Goal: Task Accomplishment & Management: Use online tool/utility

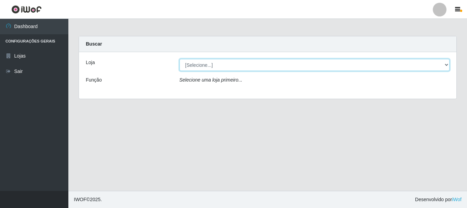
click at [446, 64] on select "[Selecione...] [GEOGRAPHIC_DATA] [GEOGRAPHIC_DATA]" at bounding box center [315, 65] width 270 height 12
select select "65"
click at [180, 59] on select "[Selecione...] [GEOGRAPHIC_DATA] [GEOGRAPHIC_DATA]" at bounding box center [315, 65] width 270 height 12
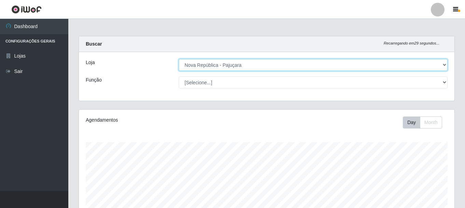
scroll to position [142, 376]
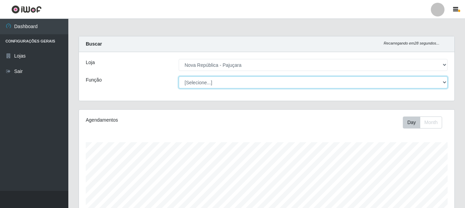
click at [445, 82] on select "[Selecione...] Balconista Operador de Caixa Repositor" at bounding box center [313, 82] width 269 height 12
select select "22"
click at [179, 76] on select "[Selecione...] Balconista Operador de Caixa Repositor" at bounding box center [313, 82] width 269 height 12
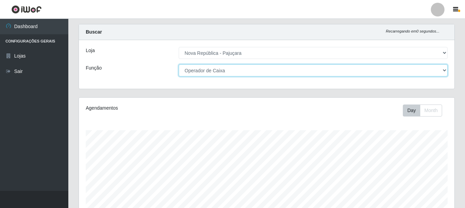
scroll to position [0, 0]
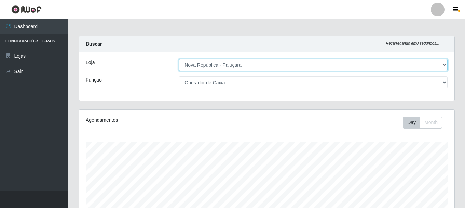
click at [445, 64] on select "[Selecione...] [GEOGRAPHIC_DATA] [GEOGRAPHIC_DATA]" at bounding box center [313, 65] width 269 height 12
select select "64"
click at [179, 59] on select "[Selecione...] [GEOGRAPHIC_DATA] [GEOGRAPHIC_DATA]" at bounding box center [313, 65] width 269 height 12
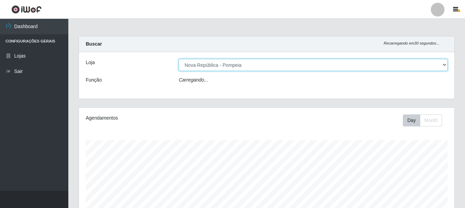
select select "22"
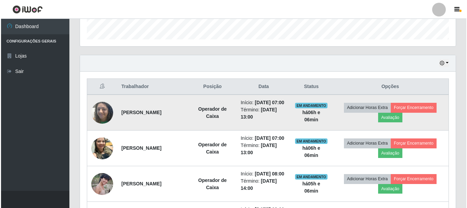
scroll to position [308, 0]
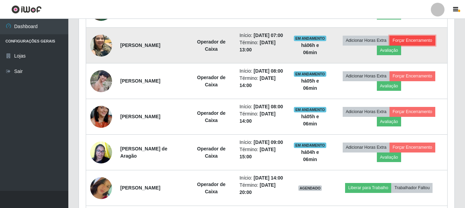
click at [427, 45] on button "Forçar Encerramento" at bounding box center [413, 41] width 46 height 10
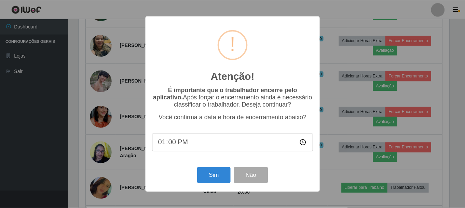
scroll to position [142, 372]
click at [212, 174] on button "Sim" at bounding box center [214, 175] width 33 height 16
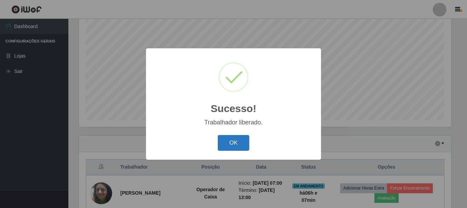
click at [233, 143] on button "OK" at bounding box center [234, 143] width 32 height 16
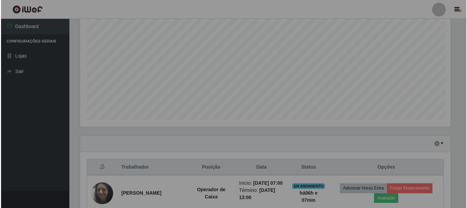
scroll to position [142, 376]
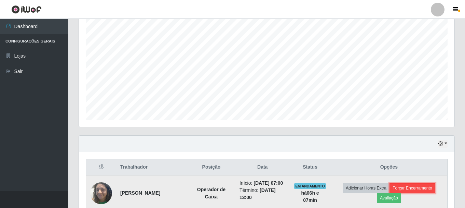
click at [426, 192] on button "Forçar Encerramento" at bounding box center [413, 188] width 46 height 10
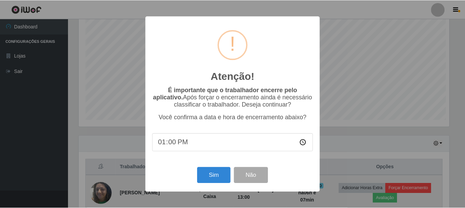
scroll to position [142, 372]
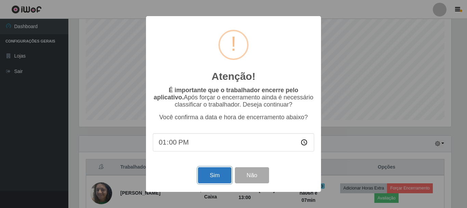
click at [216, 177] on button "Sim" at bounding box center [214, 175] width 33 height 16
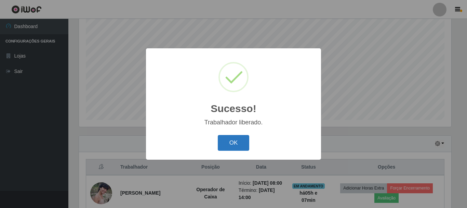
click at [237, 145] on button "OK" at bounding box center [234, 143] width 32 height 16
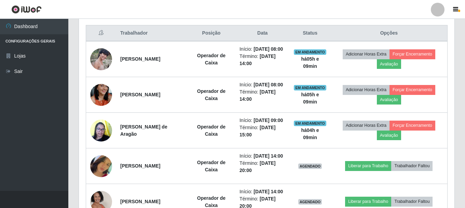
scroll to position [364, 0]
